Goal: Information Seeking & Learning: Check status

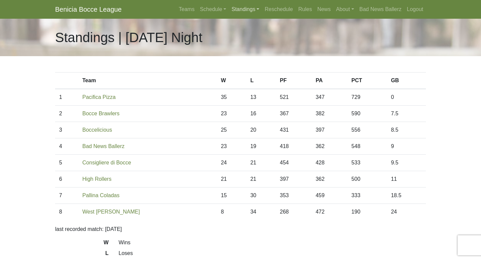
click at [247, 9] on link "Standings" at bounding box center [245, 9] width 33 height 13
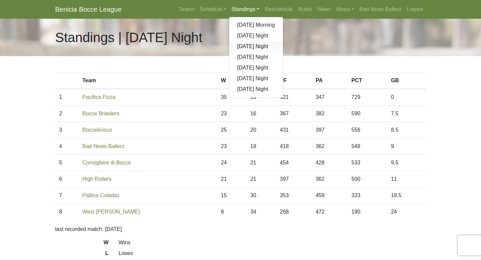
click at [248, 45] on link "[DATE] Night" at bounding box center [256, 46] width 54 height 11
